Goal: Obtain resource: Download file/media

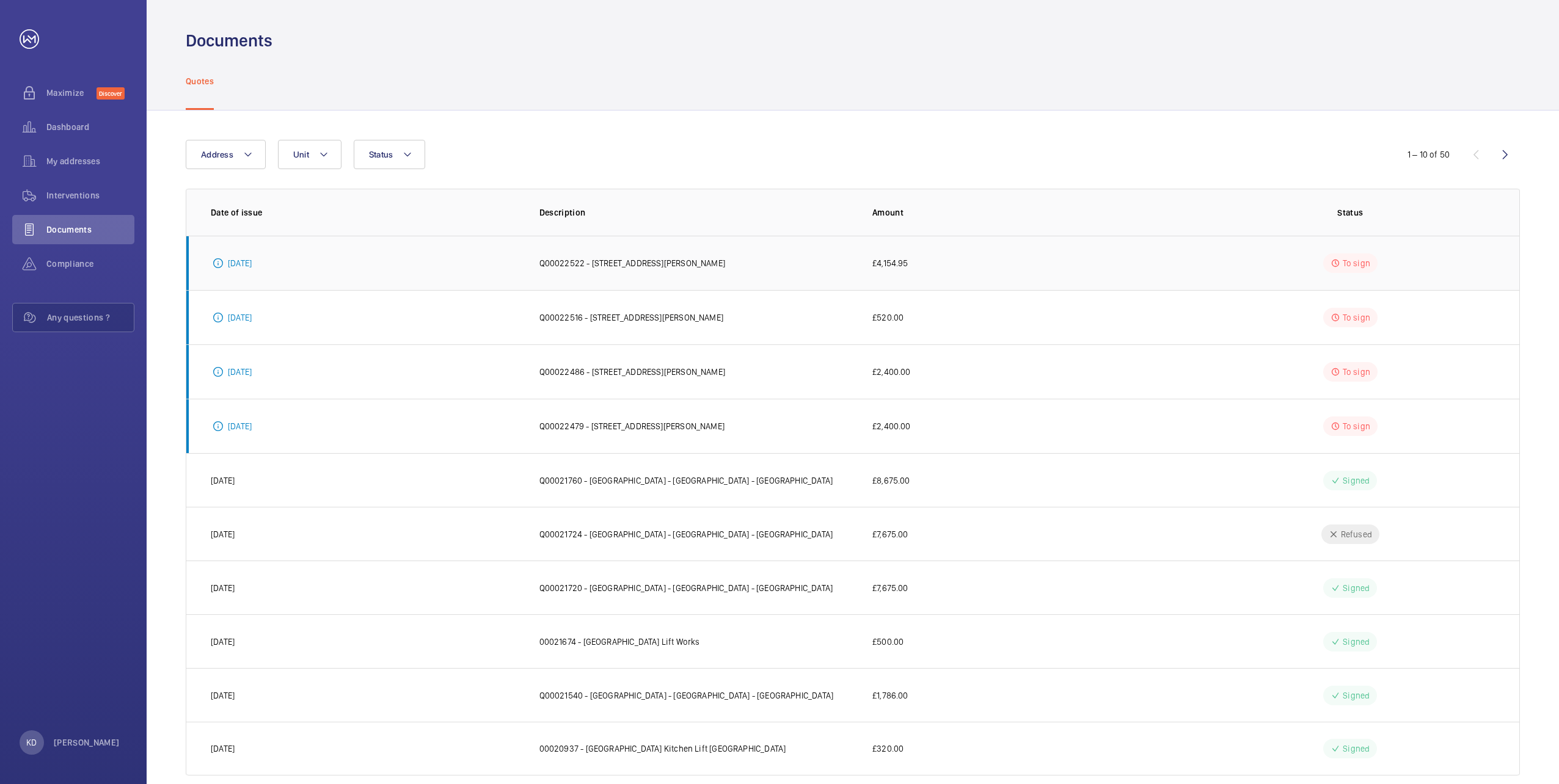
click at [608, 262] on p "Q00022522 - [STREET_ADDRESS][PERSON_NAME]" at bounding box center [632, 263] width 186 height 13
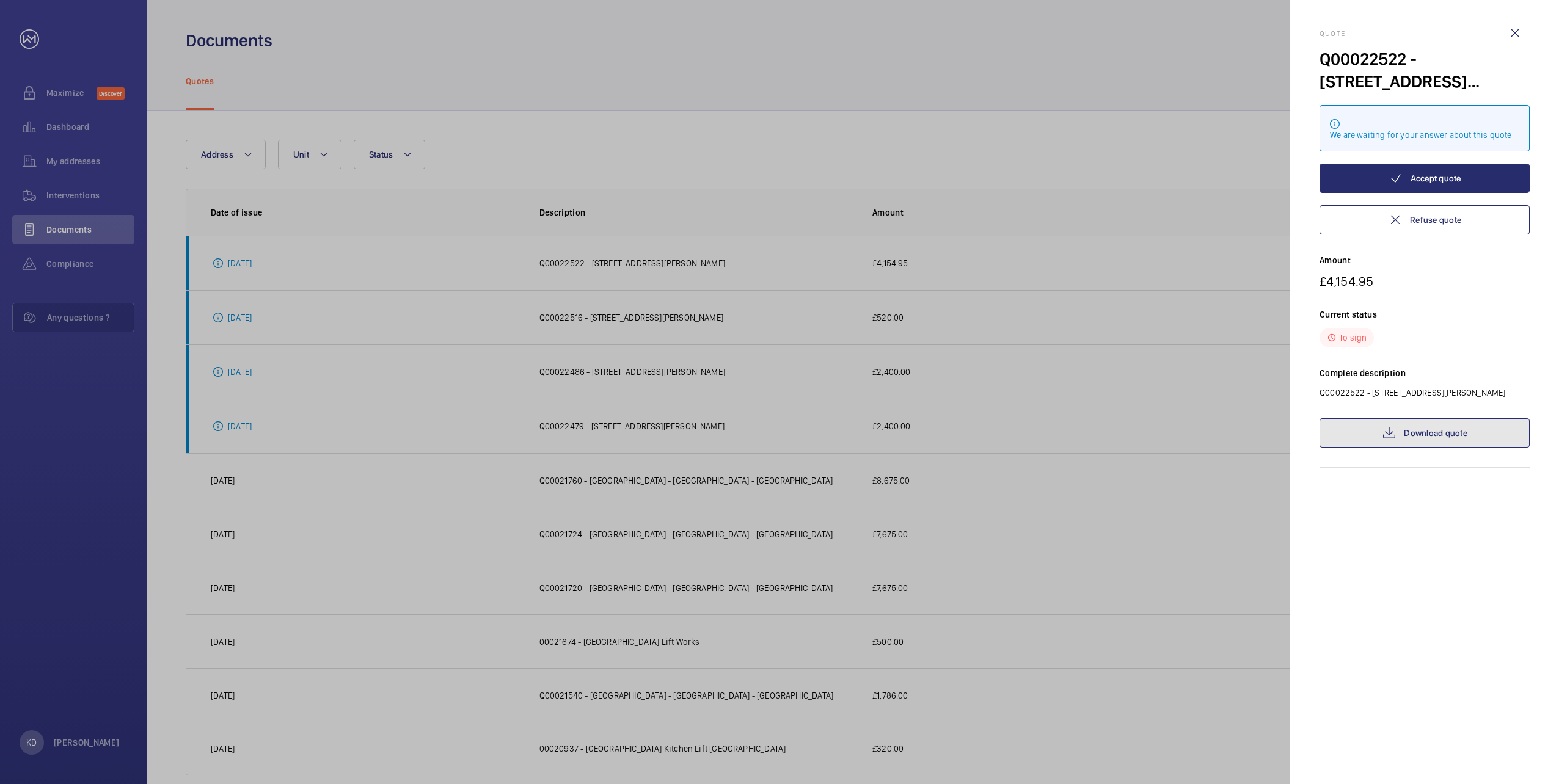
click at [1419, 436] on link "Download quote" at bounding box center [1424, 432] width 210 height 29
click at [1419, 435] on link "Download quote" at bounding box center [1424, 432] width 210 height 29
click at [1518, 31] on wm-front-icon-button at bounding box center [1515, 33] width 29 height 29
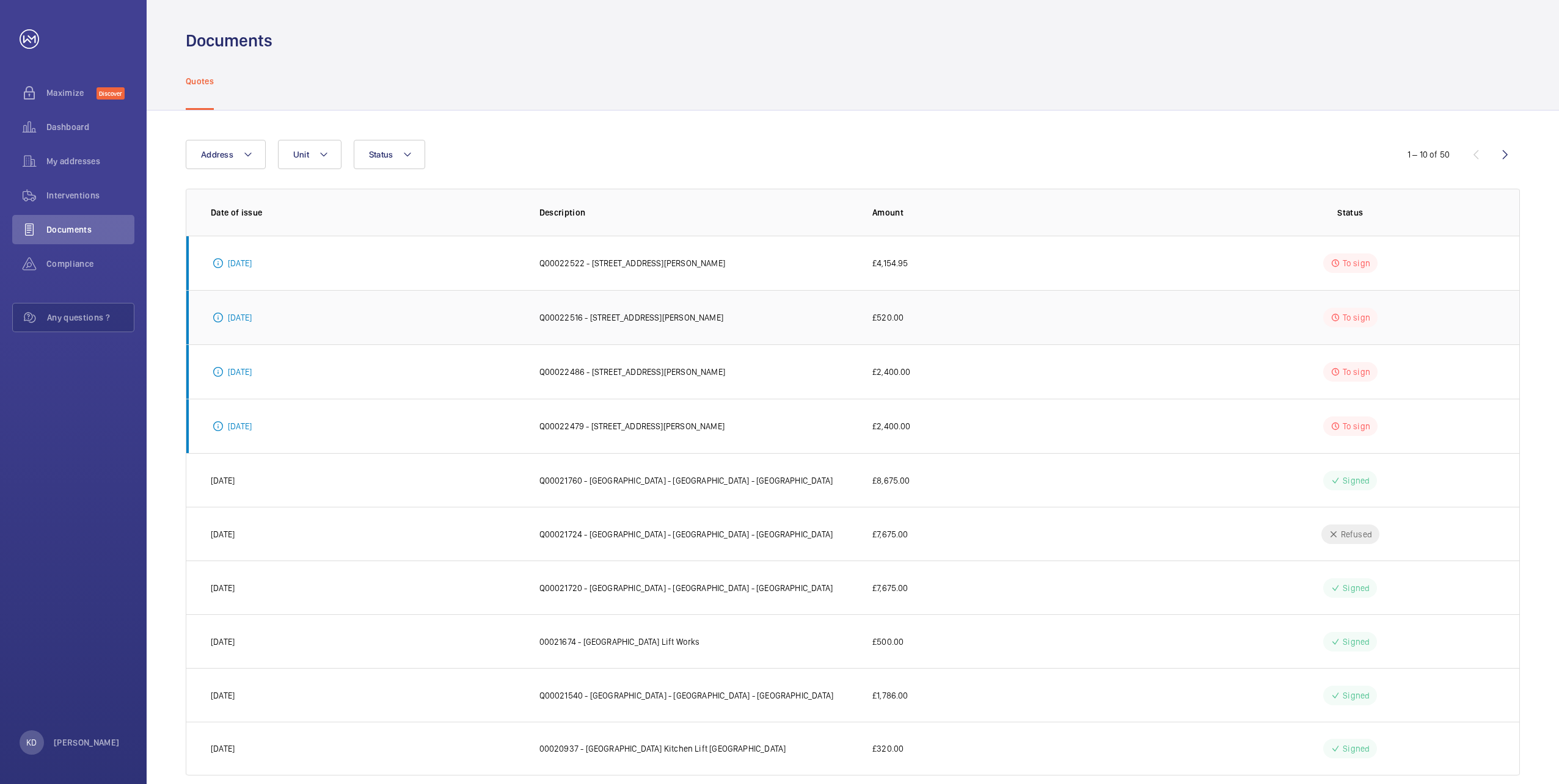
click at [653, 319] on p "Q00022516 - [STREET_ADDRESS][PERSON_NAME]" at bounding box center [631, 317] width 183 height 13
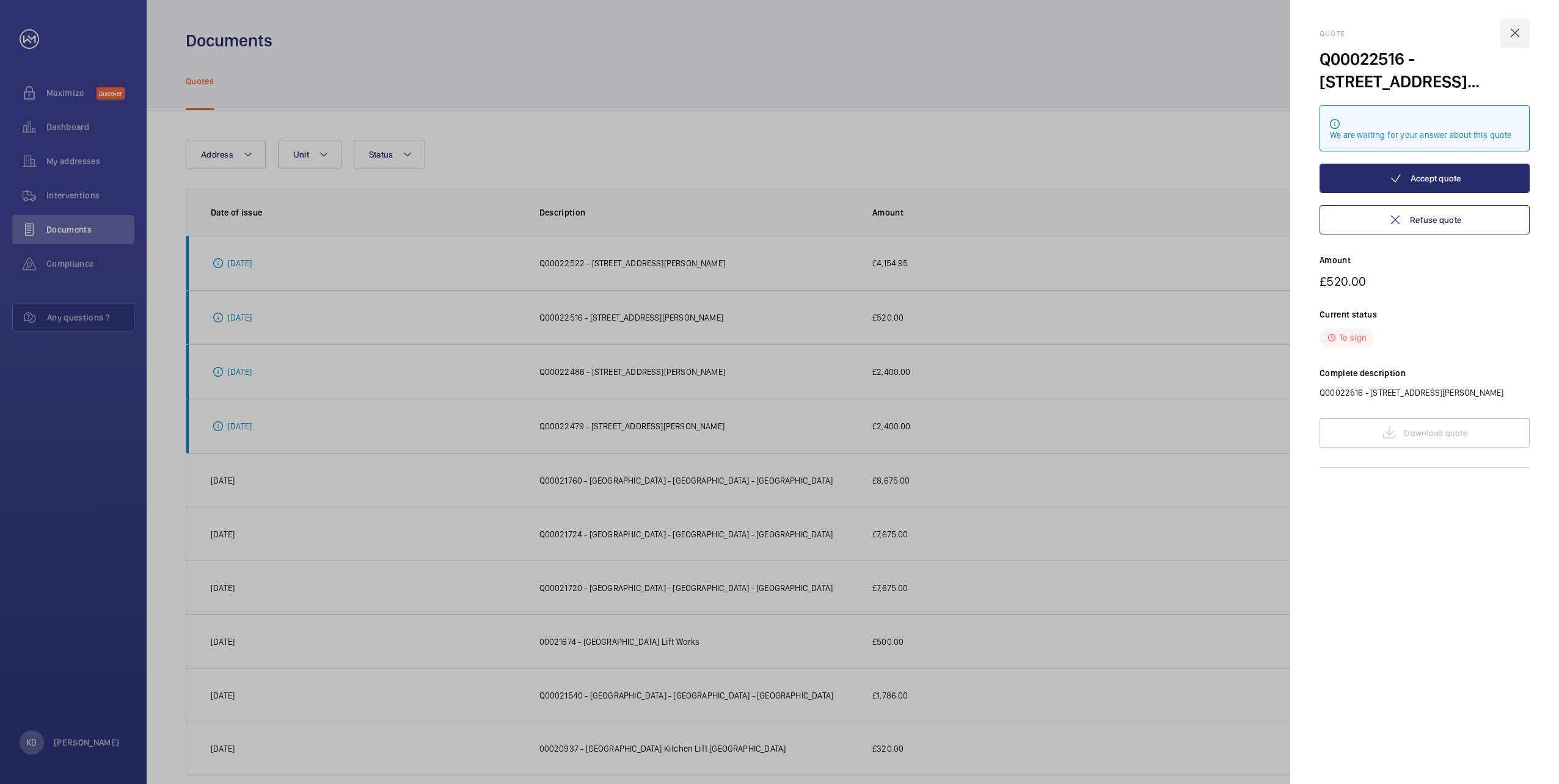
click at [1515, 32] on wm-front-icon-button at bounding box center [1515, 33] width 29 height 29
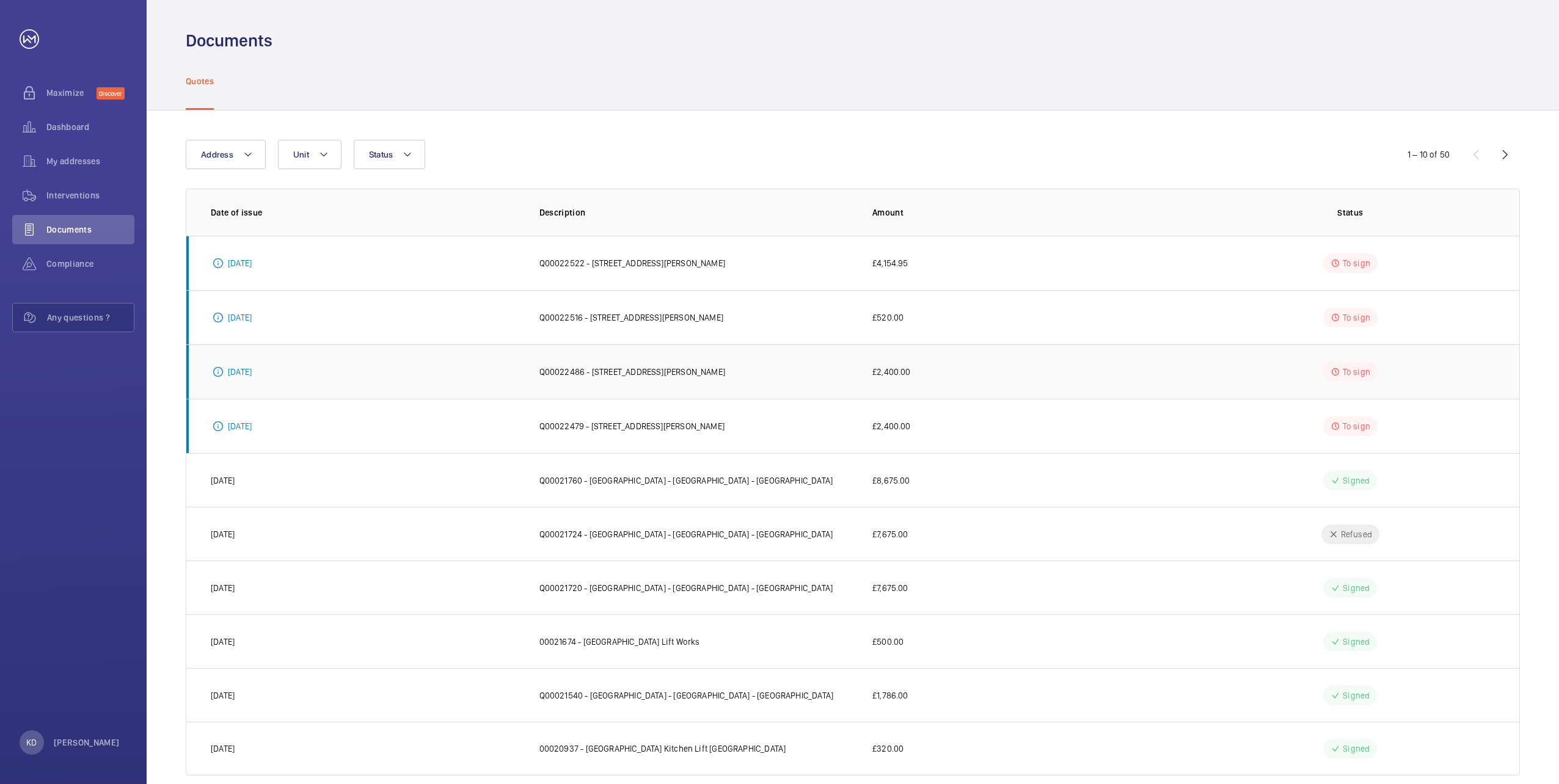
click at [679, 375] on p "Q00022486 - [STREET_ADDRESS][PERSON_NAME]" at bounding box center [632, 372] width 186 height 13
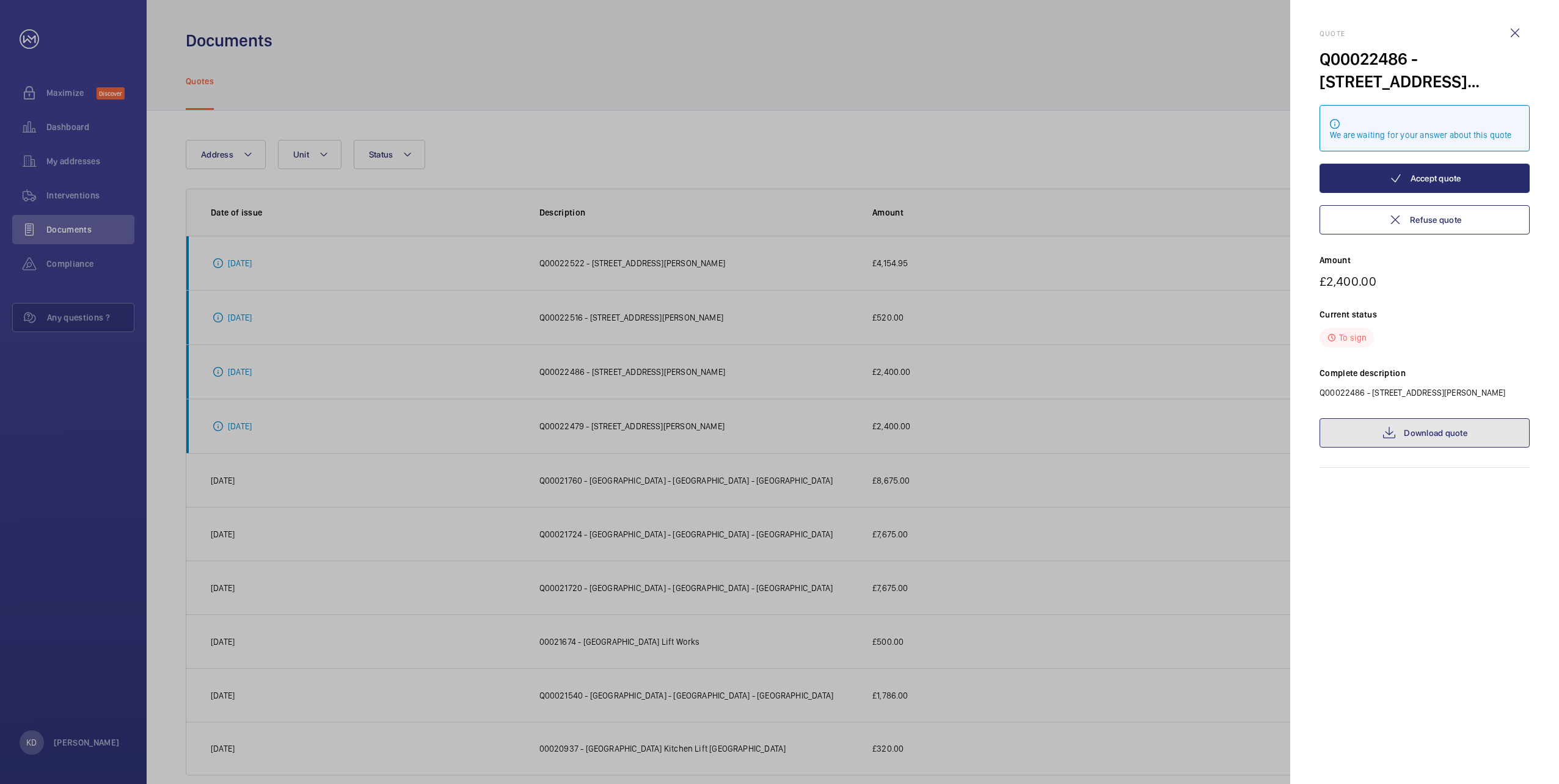
click at [1430, 431] on link "Download quote" at bounding box center [1424, 432] width 210 height 29
click at [1514, 33] on wm-front-icon-button at bounding box center [1515, 33] width 29 height 29
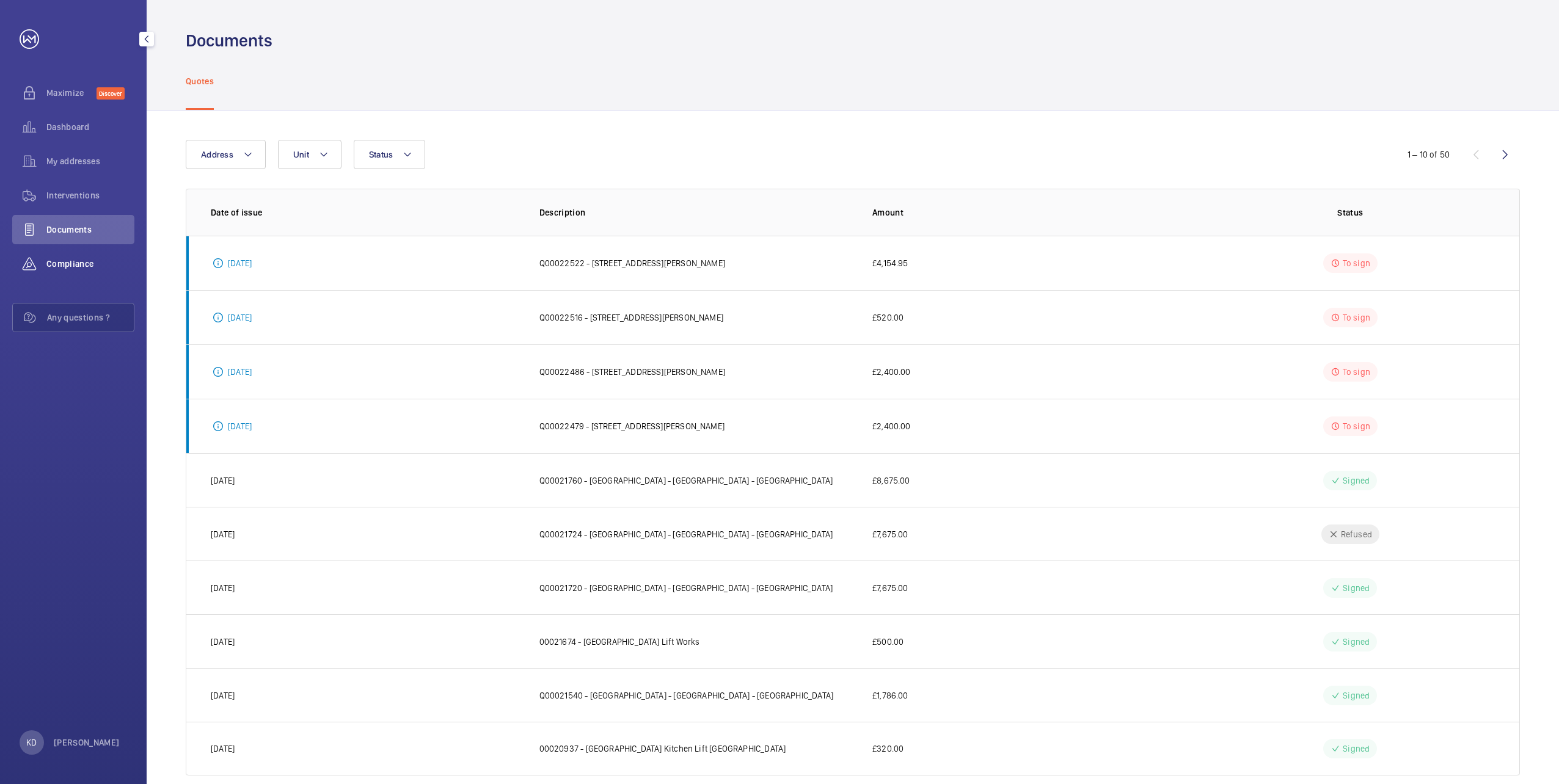
click at [78, 265] on span "Compliance" at bounding box center [90, 264] width 88 height 13
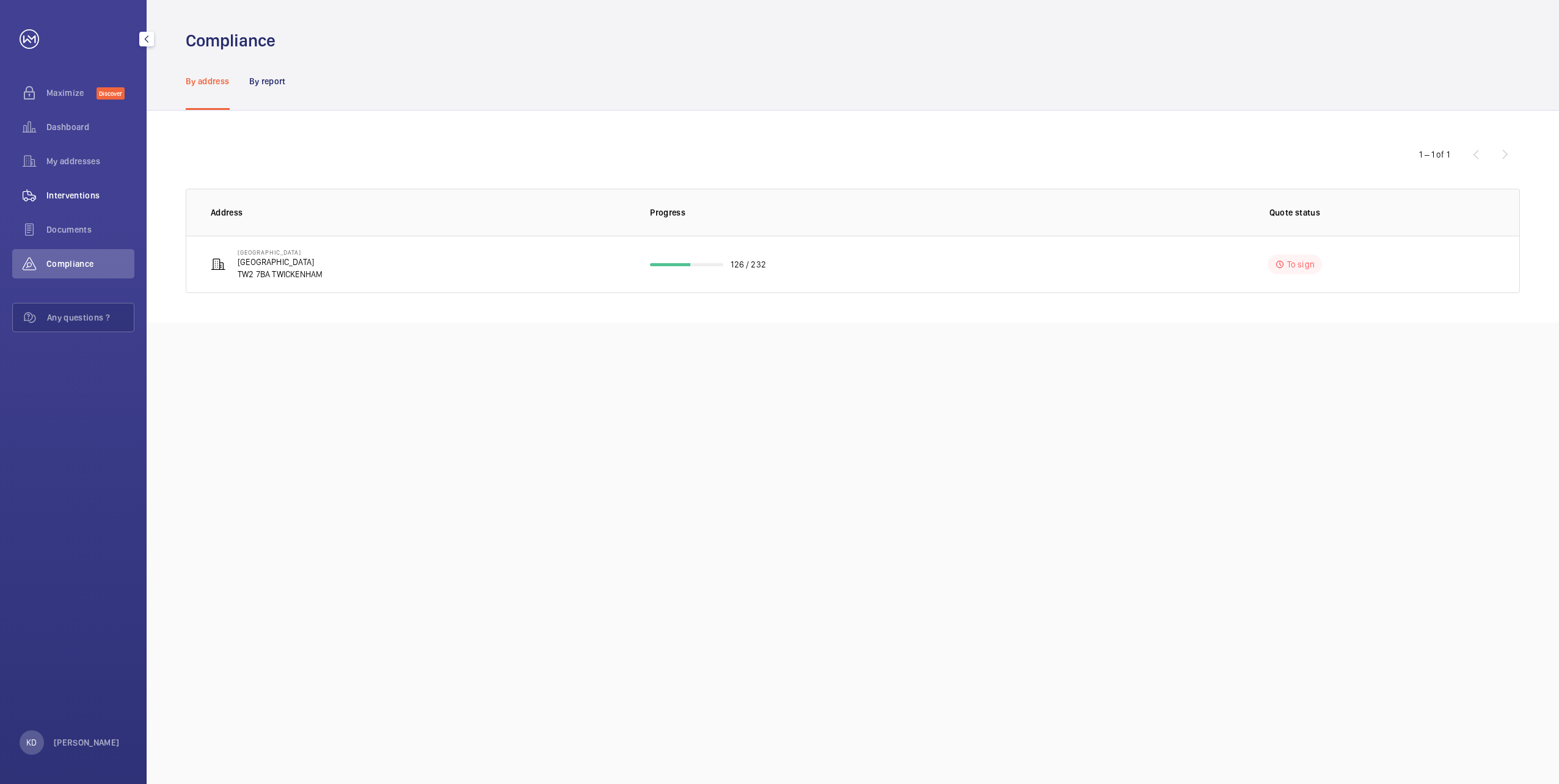
click at [80, 193] on span "Interventions" at bounding box center [90, 195] width 88 height 13
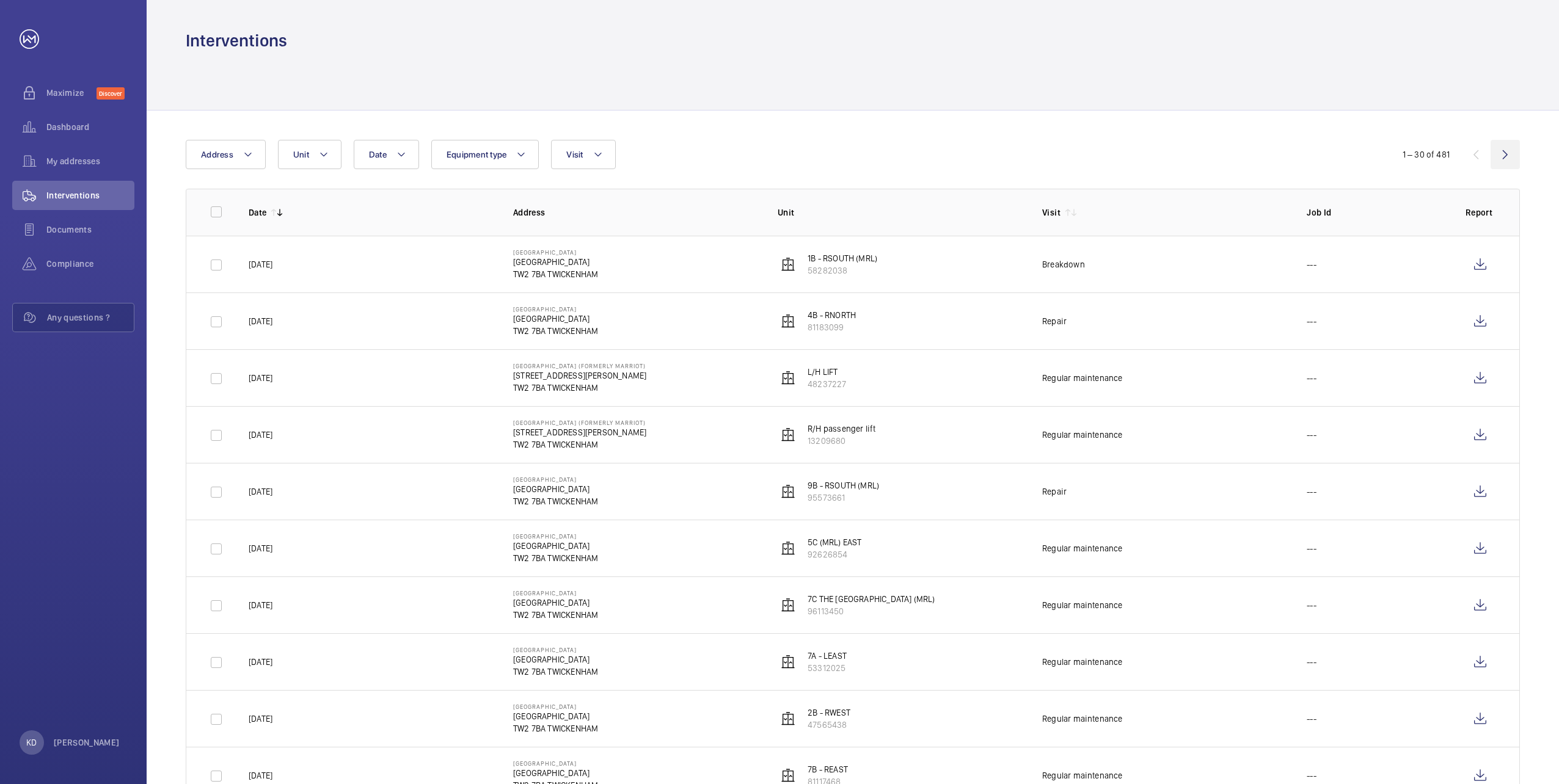
click at [1503, 152] on wm-front-icon-button at bounding box center [1505, 154] width 29 height 29
click at [77, 233] on span "Documents" at bounding box center [90, 230] width 88 height 13
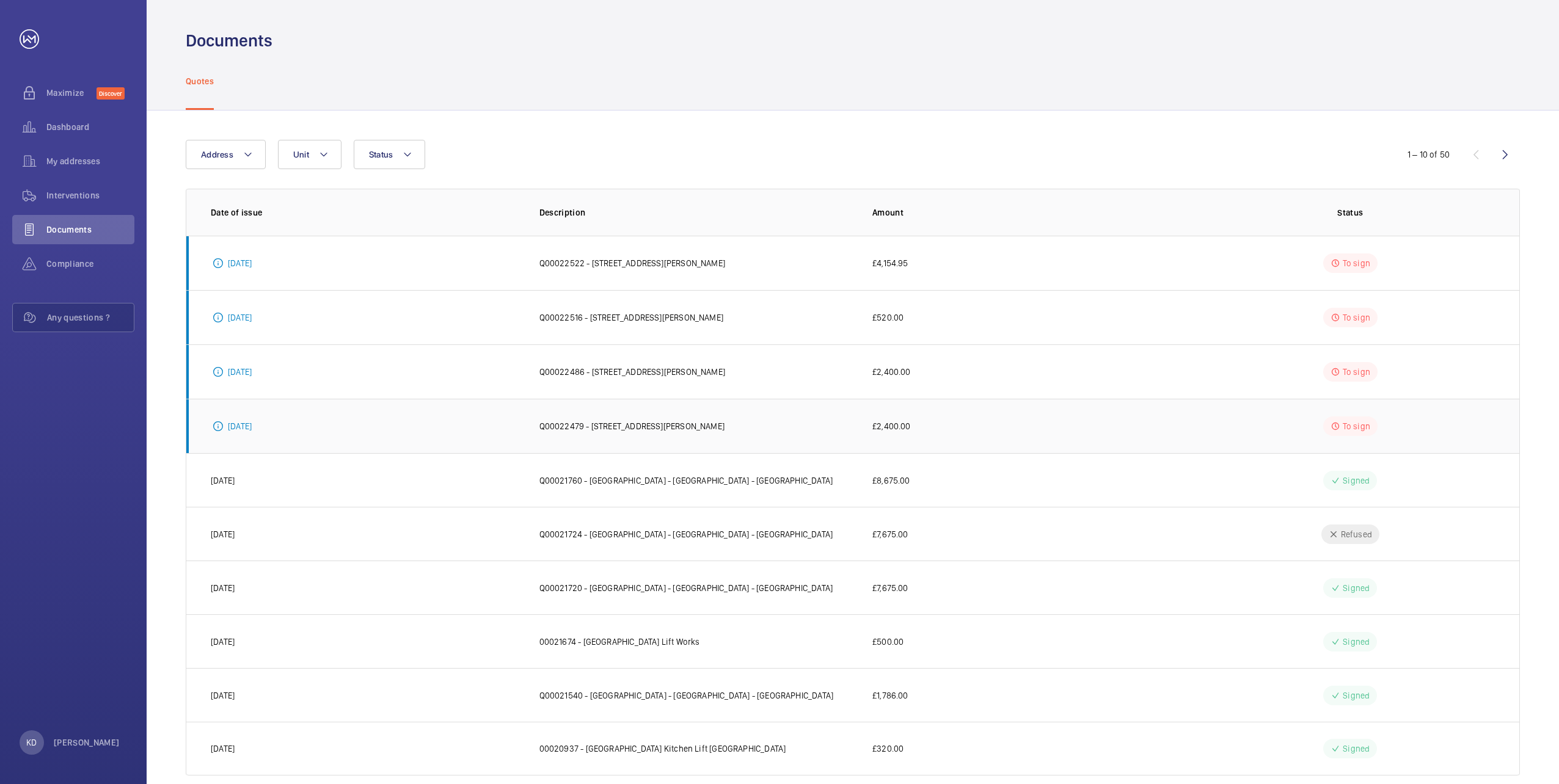
click at [605, 427] on p "Q00022479 - [STREET_ADDRESS][PERSON_NAME]" at bounding box center [632, 426] width 185 height 13
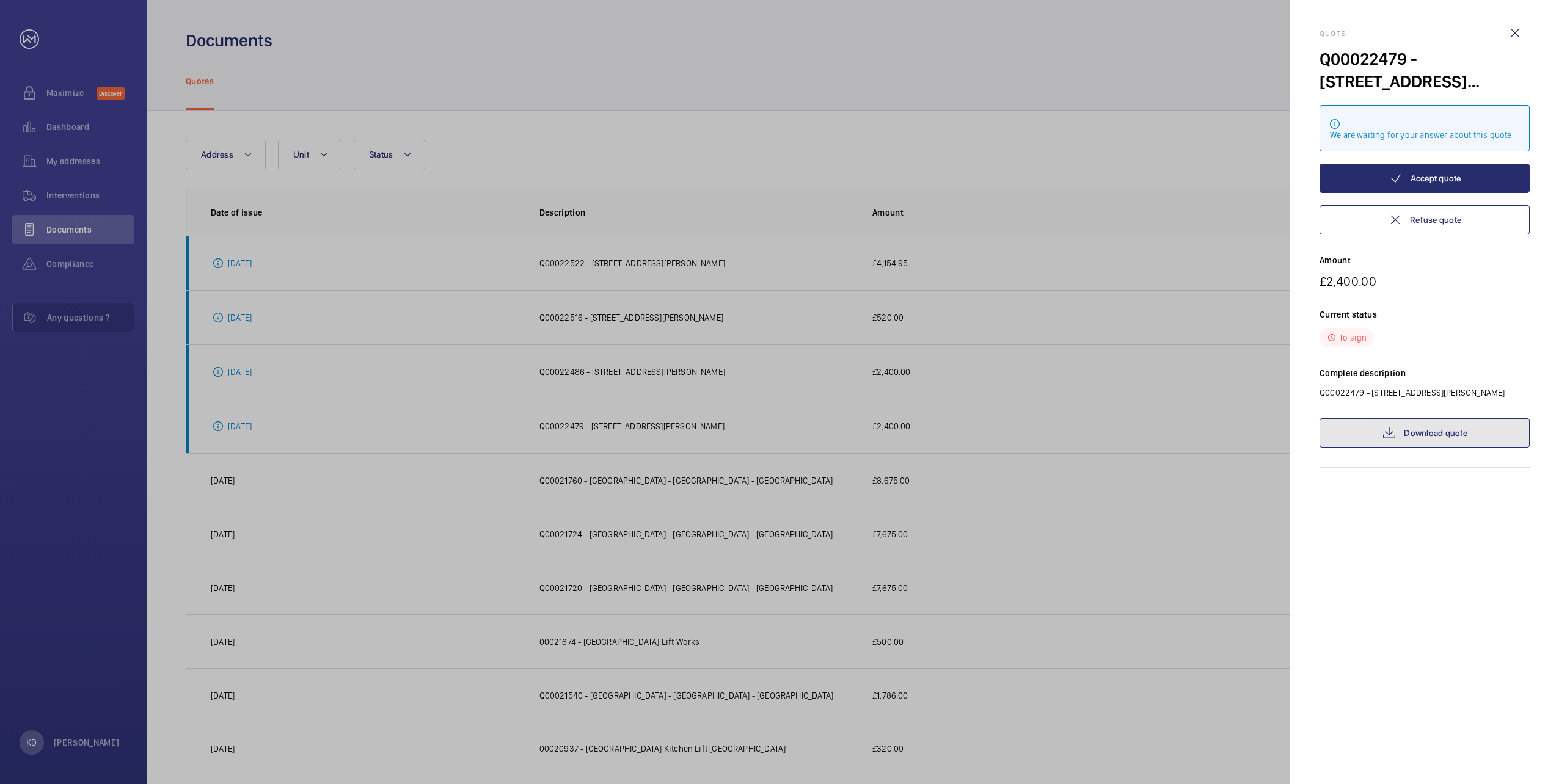
click at [1448, 431] on link "Download quote" at bounding box center [1424, 432] width 210 height 29
click at [1520, 29] on wm-front-icon-button at bounding box center [1515, 33] width 29 height 29
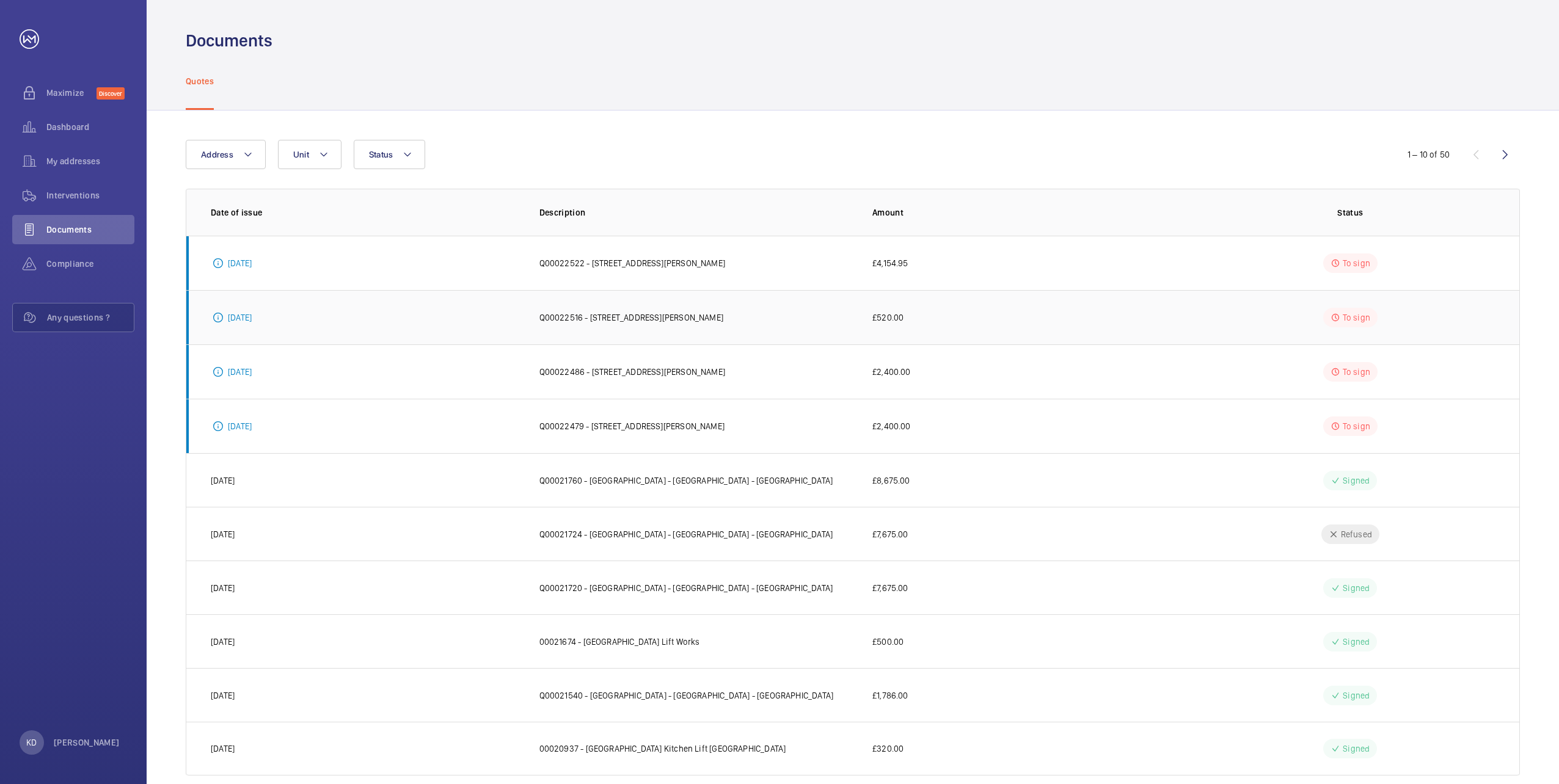
click at [574, 317] on p "Q00022516 - [STREET_ADDRESS][PERSON_NAME]" at bounding box center [631, 317] width 183 height 13
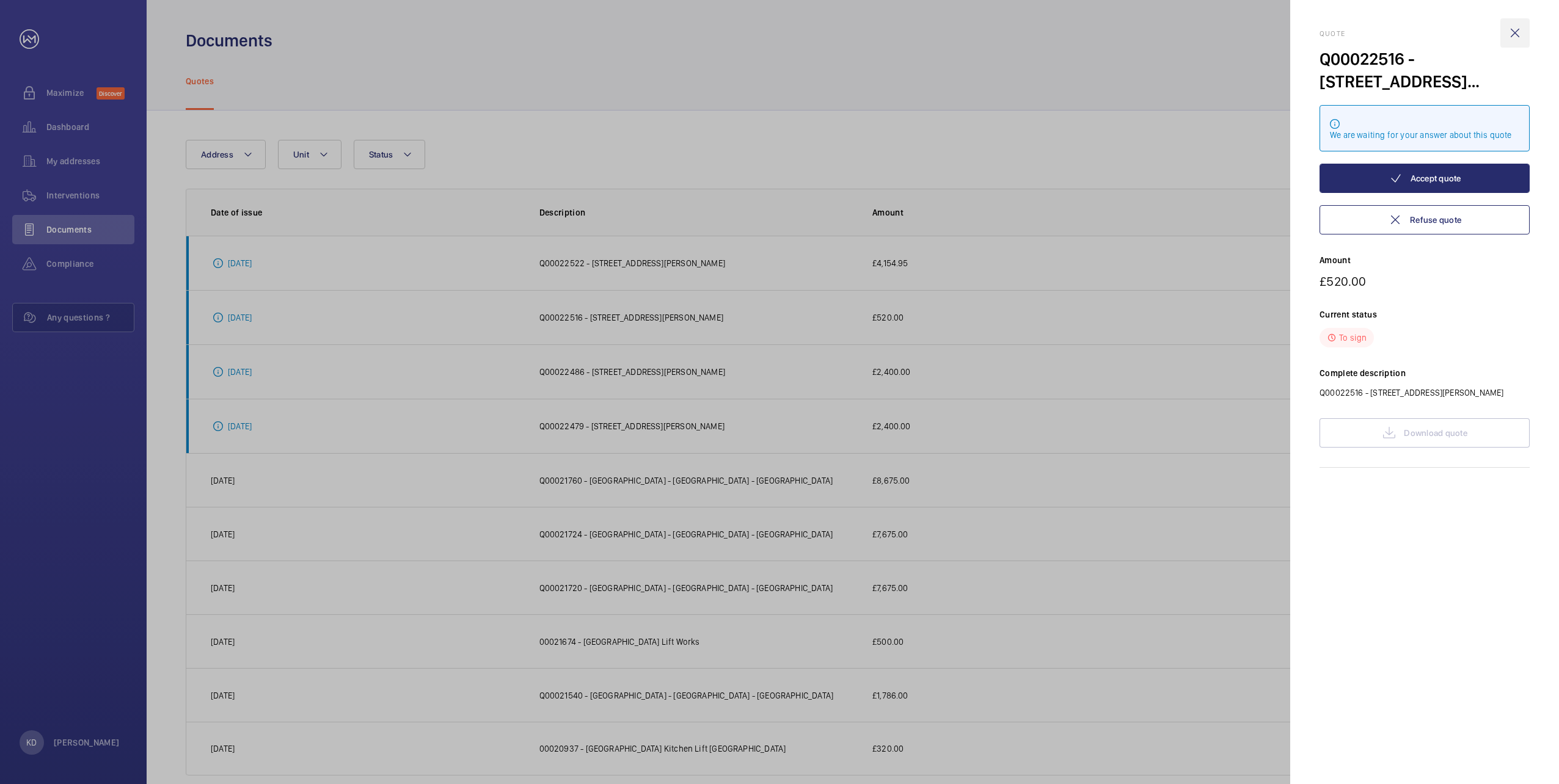
click at [1517, 33] on wm-front-icon-button at bounding box center [1515, 33] width 29 height 29
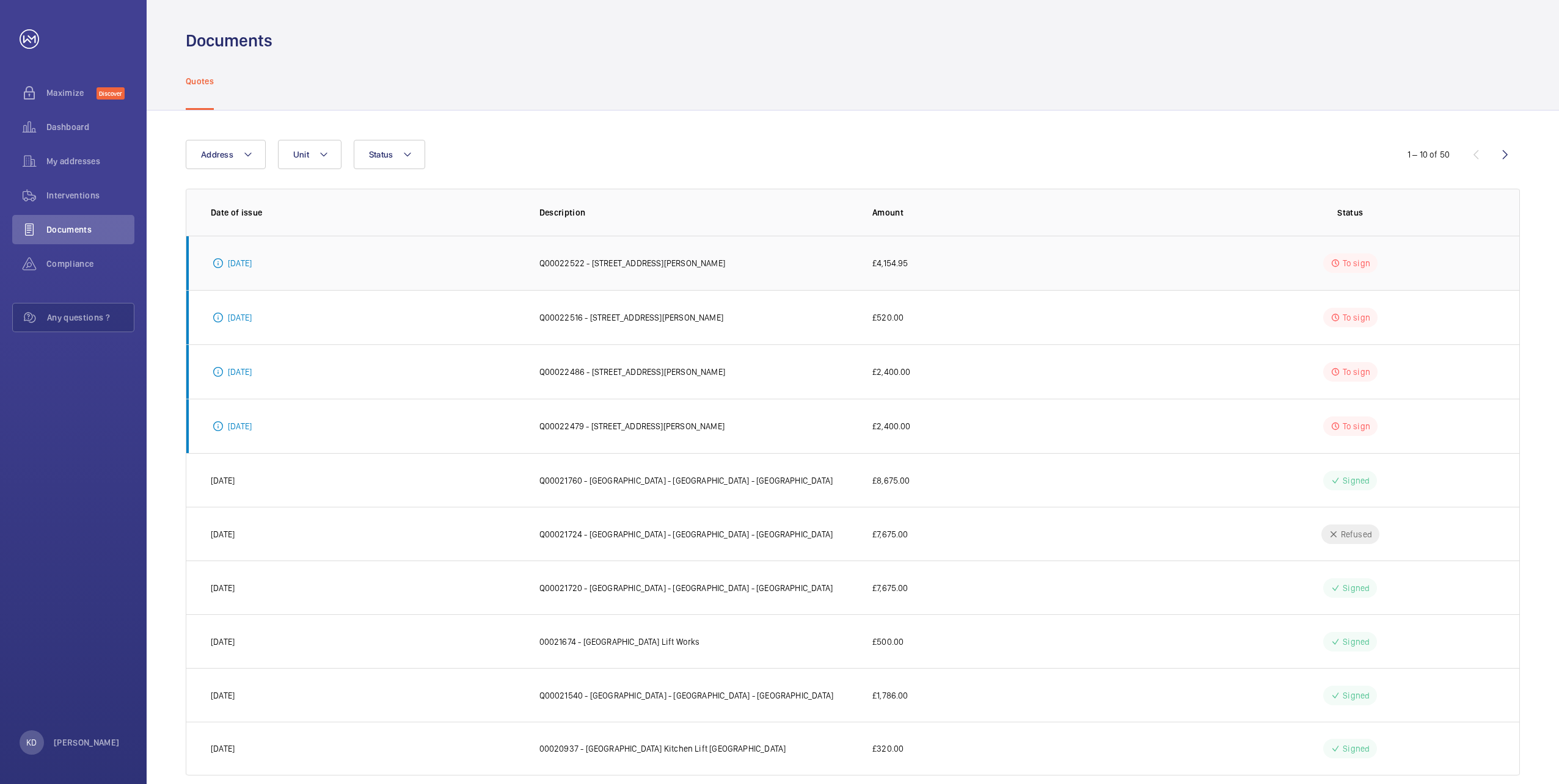
click at [664, 261] on p "Q00022522 - [STREET_ADDRESS][PERSON_NAME]" at bounding box center [632, 263] width 186 height 13
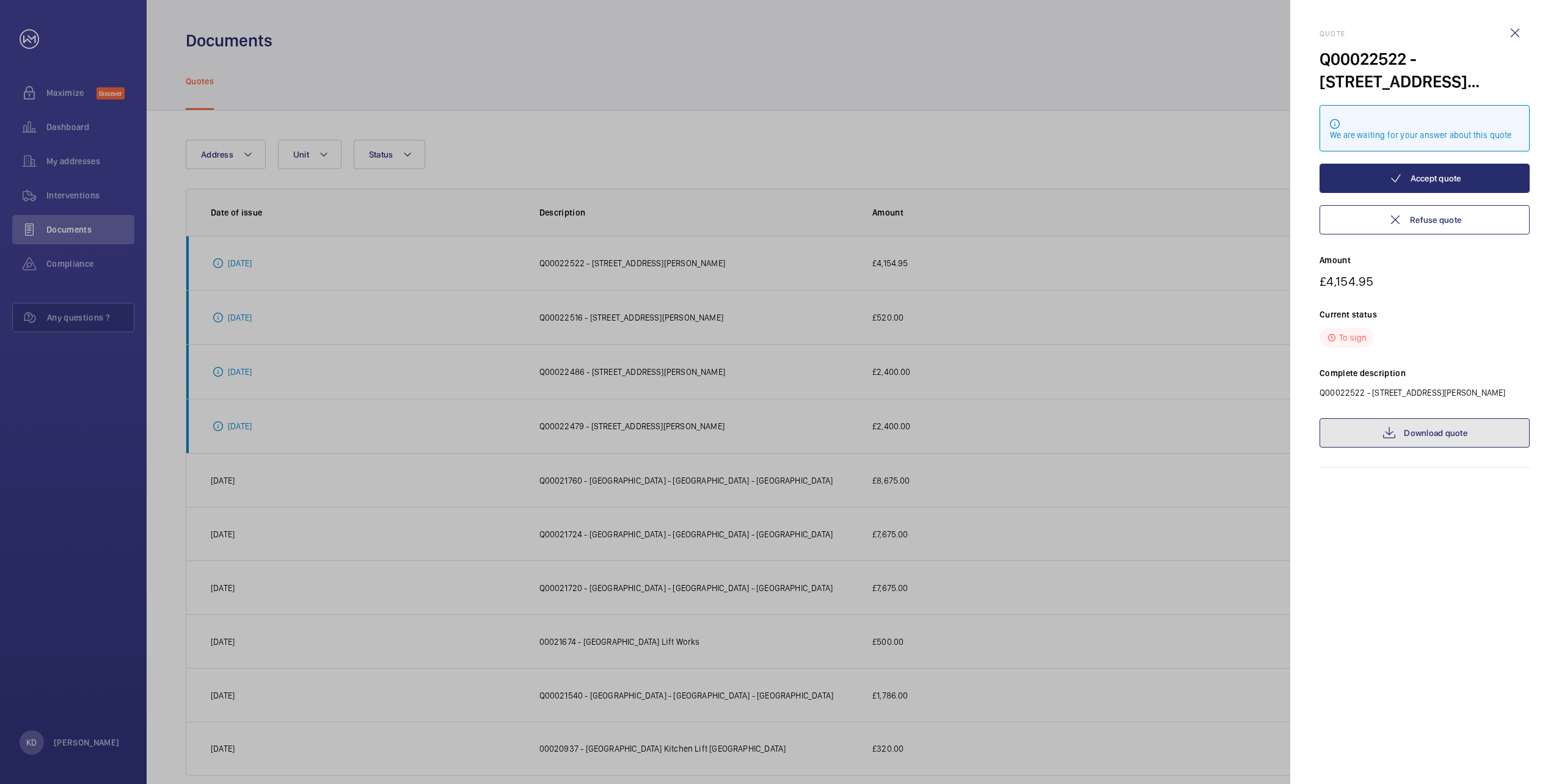
click at [1439, 434] on link "Download quote" at bounding box center [1424, 432] width 210 height 29
click at [1515, 29] on wm-front-icon-button at bounding box center [1515, 33] width 29 height 29
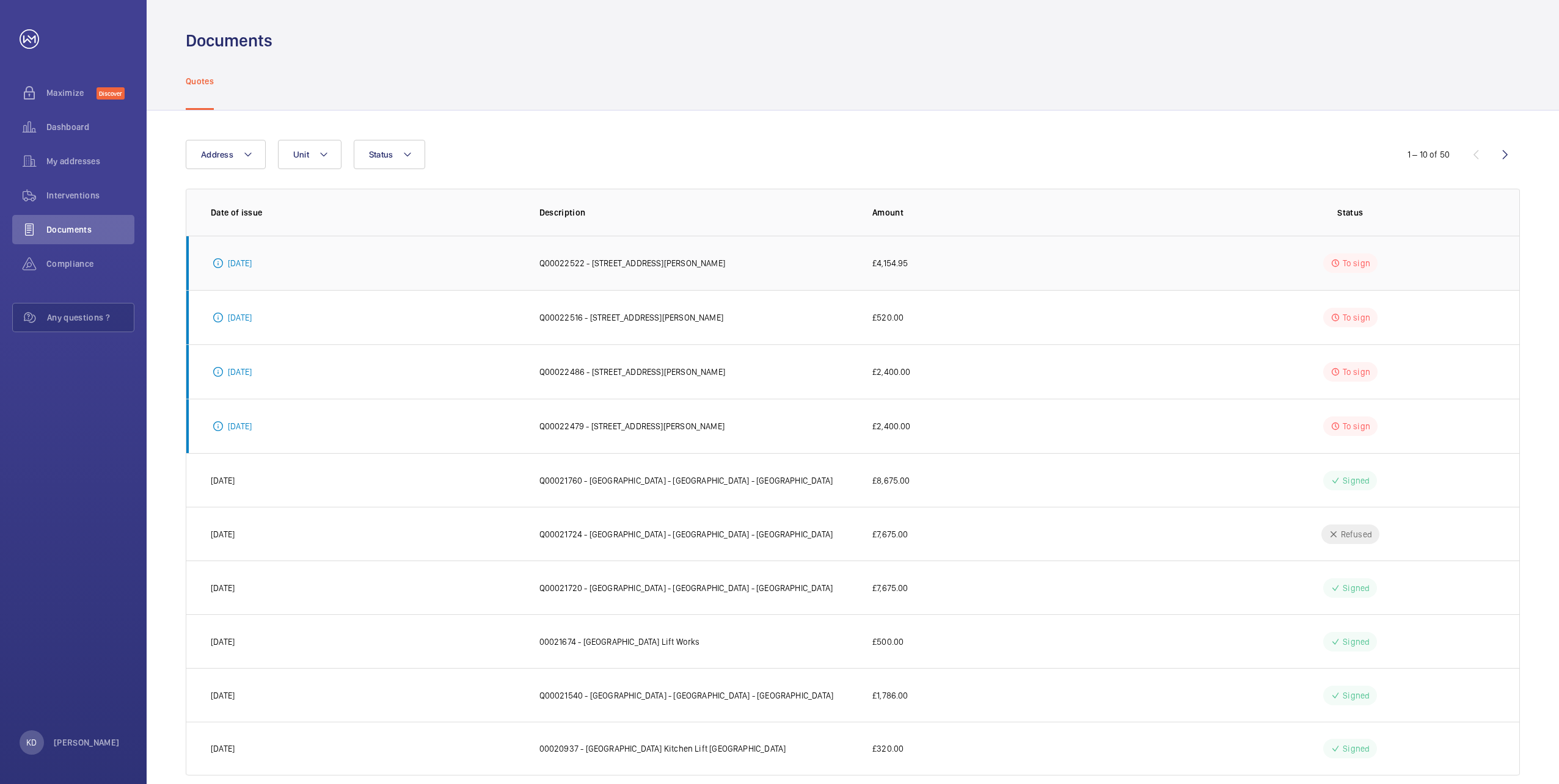
click at [607, 260] on p "Q00022522 - [STREET_ADDRESS][PERSON_NAME]" at bounding box center [632, 263] width 186 height 13
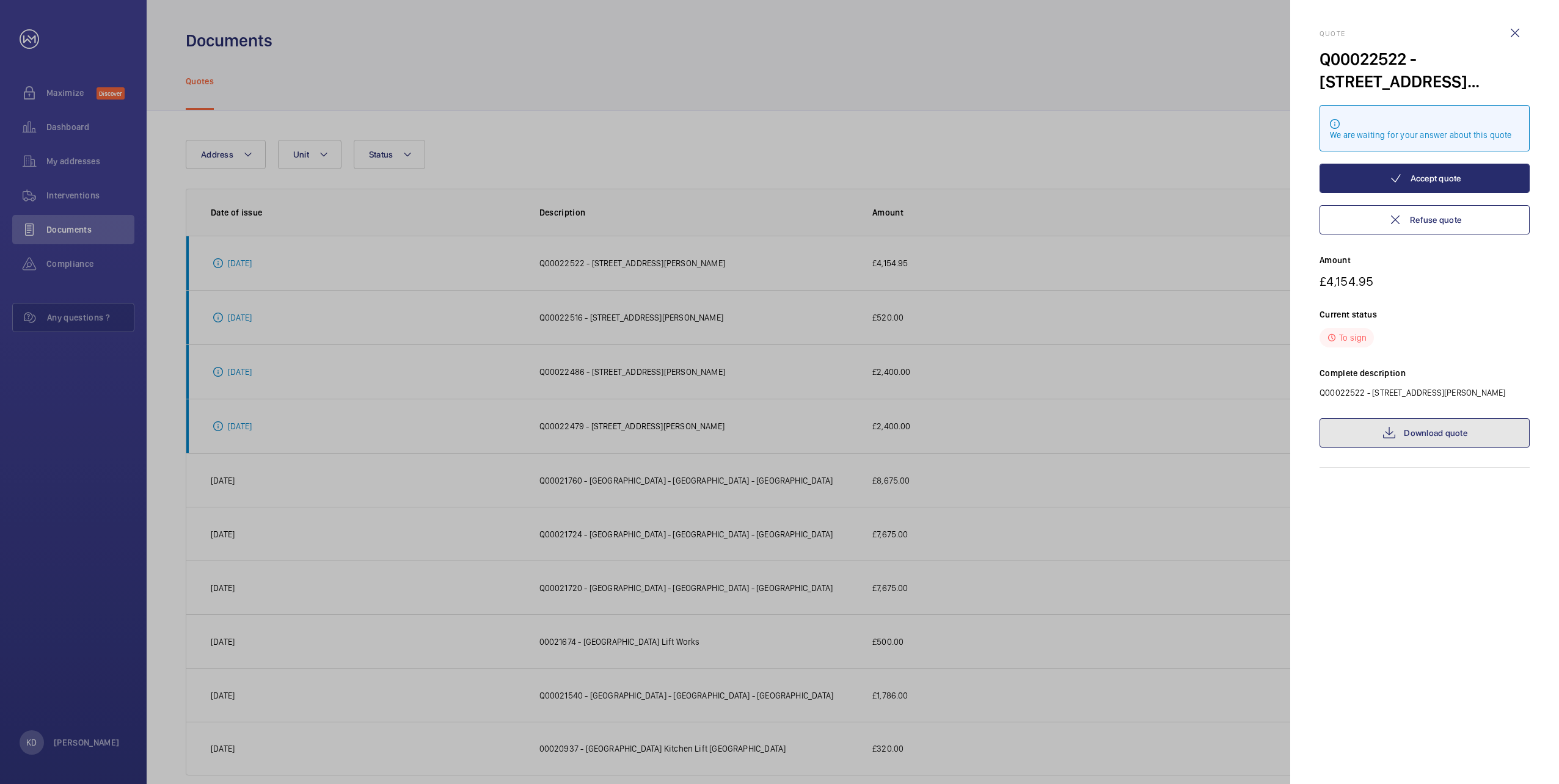
click at [1387, 443] on link "Download quote" at bounding box center [1424, 432] width 210 height 29
click at [1515, 34] on wm-front-icon-button at bounding box center [1515, 33] width 29 height 29
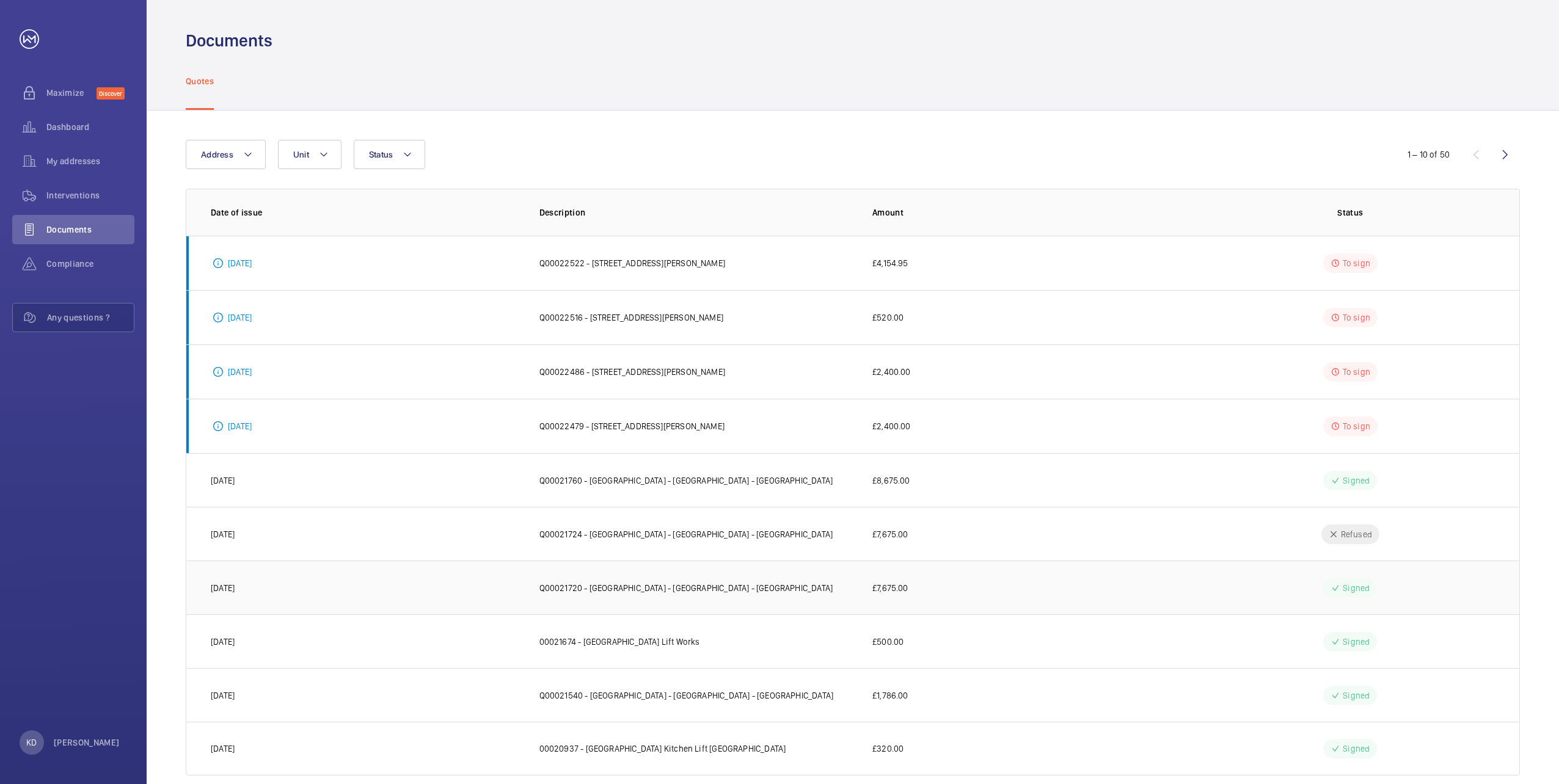
scroll to position [19, 0]
